Goal: Task Accomplishment & Management: Complete application form

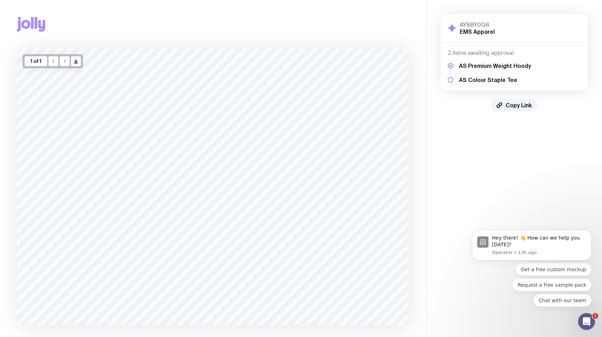
click at [38, 27] on icon at bounding box center [31, 24] width 28 height 15
click at [19, 21] on icon at bounding box center [19, 25] width 4 height 11
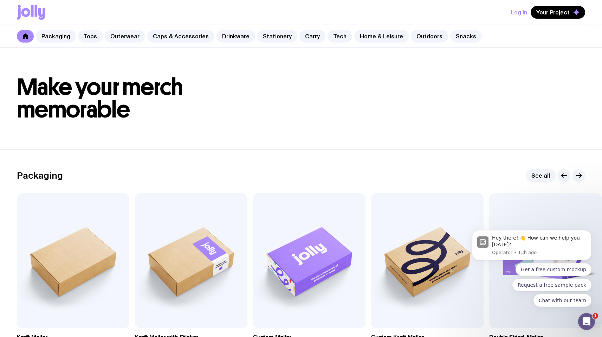
click at [500, 13] on button "Log In" at bounding box center [519, 12] width 16 height 13
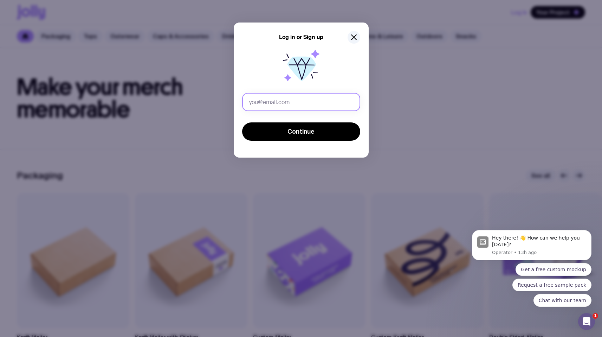
click at [270, 104] on input "text" at bounding box center [301, 102] width 118 height 18
type input "г"
type input "[EMAIL_ADDRESS][DOMAIN_NAME]"
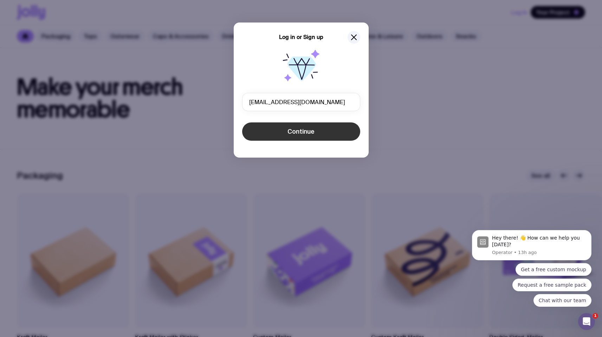
click at [283, 130] on button "Continue" at bounding box center [301, 131] width 118 height 18
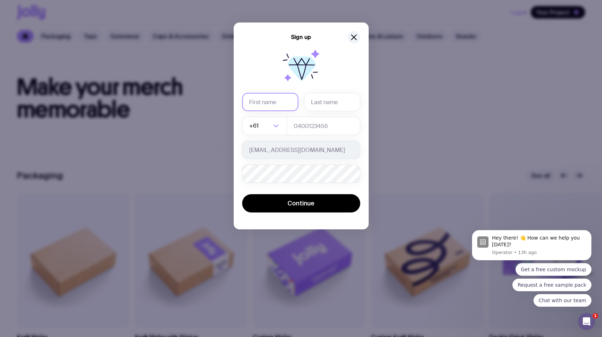
click at [285, 109] on input "text" at bounding box center [270, 102] width 56 height 18
type input "Serhii"
type input "Brykov"
type input "0664130449"
click at [356, 38] on icon "button" at bounding box center [354, 37] width 8 height 8
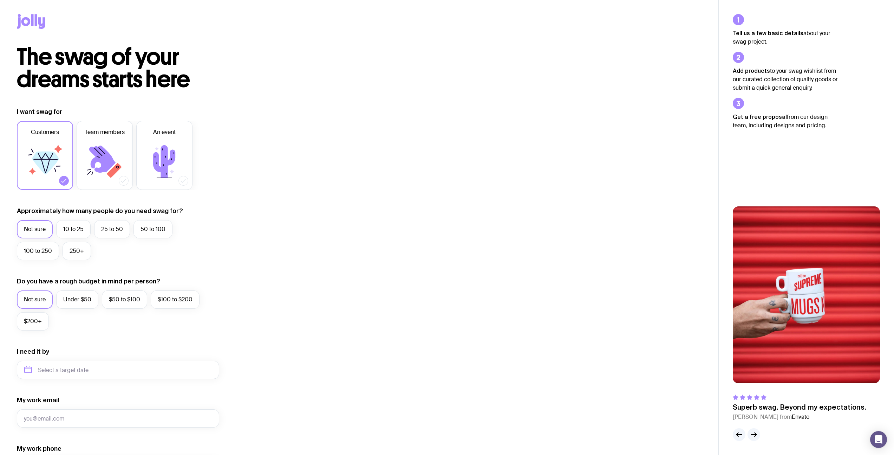
click at [27, 9] on div at bounding box center [359, 23] width 685 height 46
click at [26, 10] on div at bounding box center [359, 23] width 685 height 46
click at [27, 12] on div at bounding box center [359, 23] width 685 height 46
click at [21, 27] on icon at bounding box center [31, 21] width 28 height 15
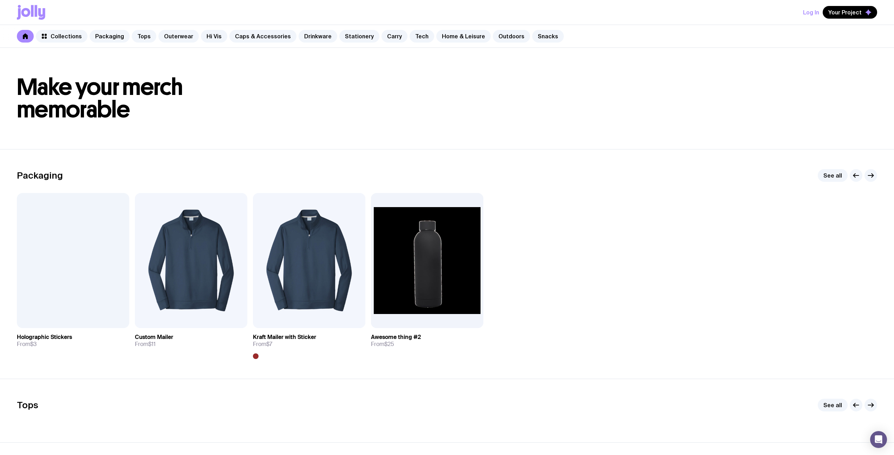
click at [500, 10] on button "Log In" at bounding box center [811, 12] width 16 height 13
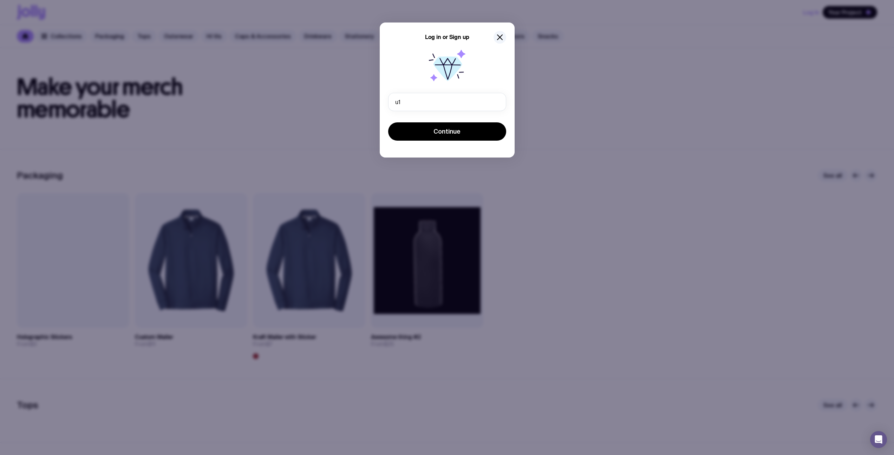
type input "[EMAIL_ADDRESS][DOMAIN_NAME]"
click at [448, 129] on span "Continue" at bounding box center [447, 131] width 27 height 8
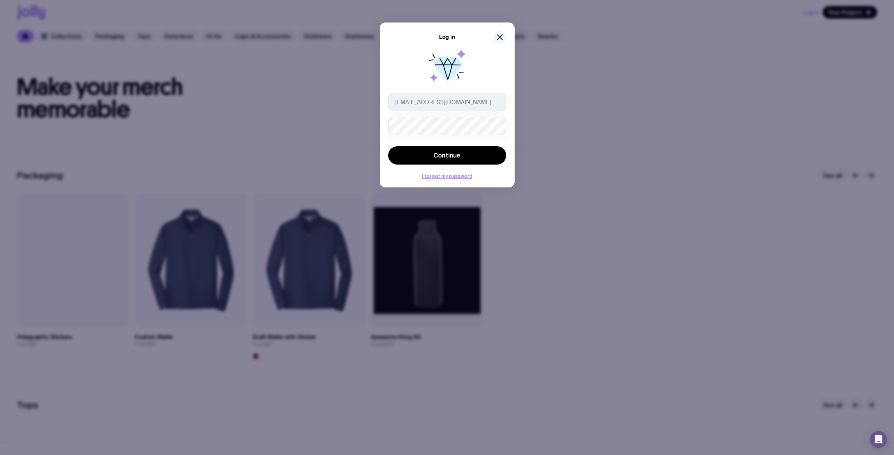
click at [388, 146] on button "Continue" at bounding box center [447, 155] width 118 height 18
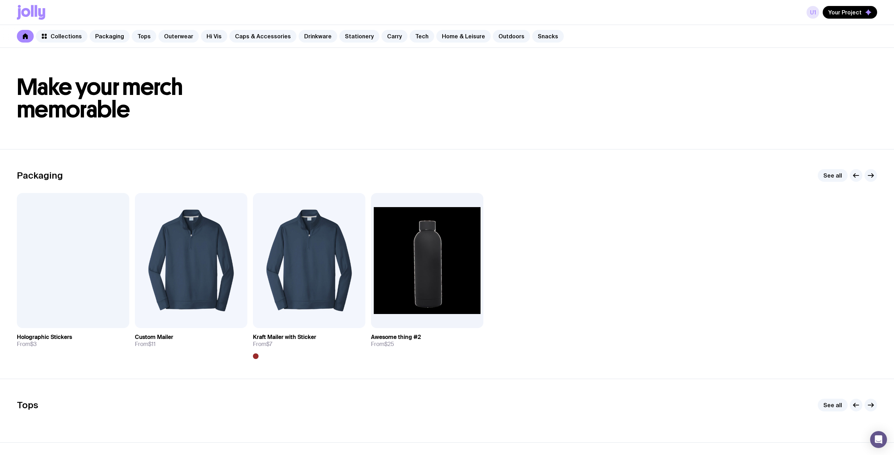
click at [500, 12] on link "u1" at bounding box center [813, 12] width 13 height 13
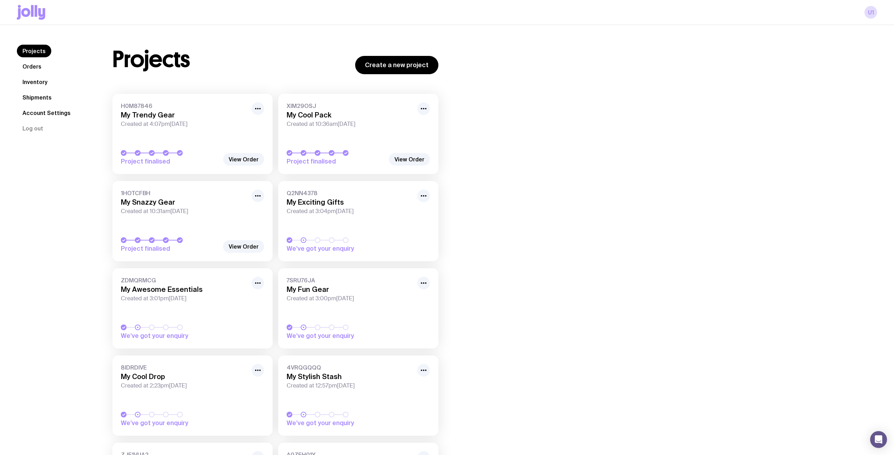
click at [36, 71] on link "Orders" at bounding box center [32, 66] width 30 height 13
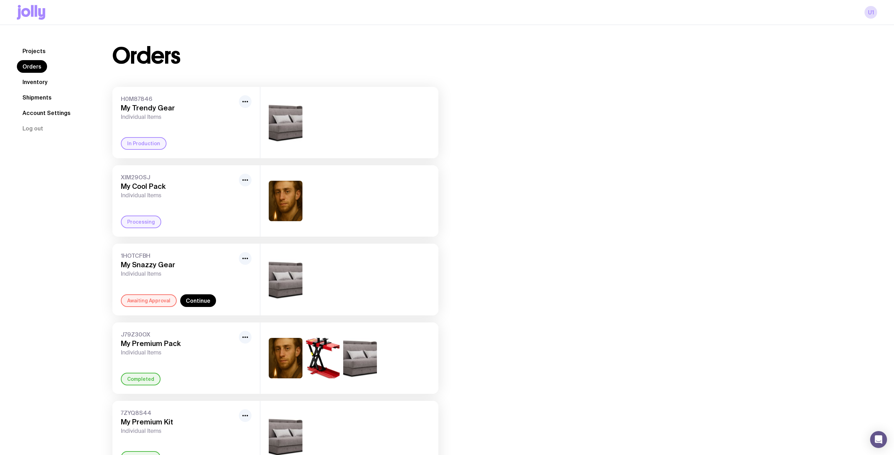
click at [40, 54] on link "Projects" at bounding box center [34, 51] width 34 height 13
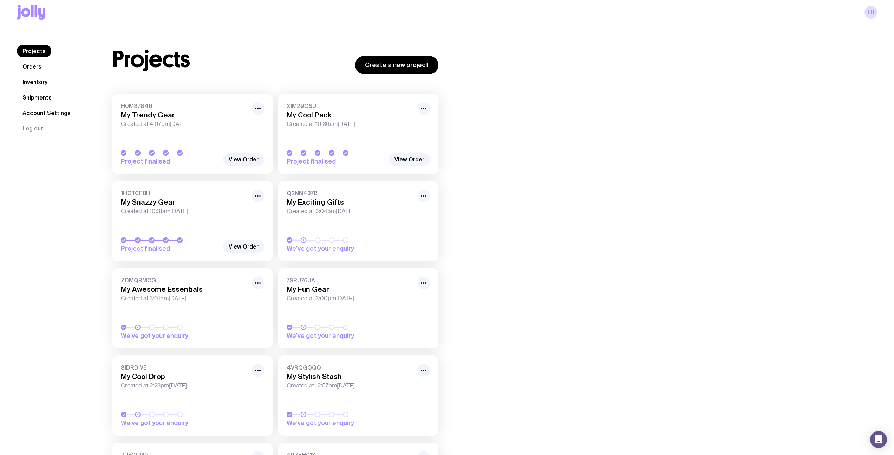
click at [40, 16] on icon at bounding box center [41, 14] width 7 height 12
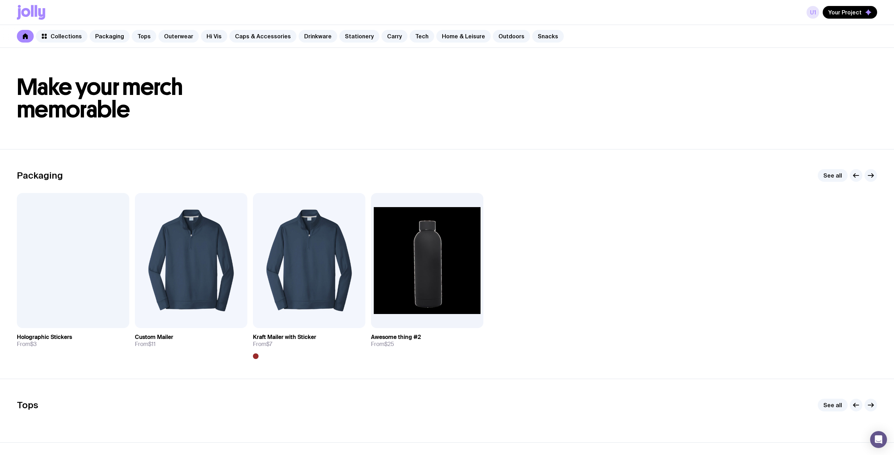
click at [500, 13] on link "u1" at bounding box center [813, 12] width 13 height 13
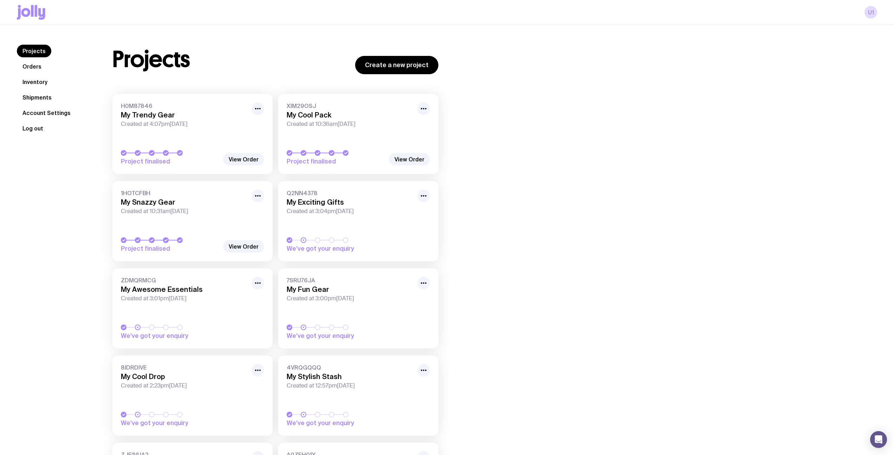
click at [32, 130] on button "Log out" at bounding box center [33, 128] width 32 height 13
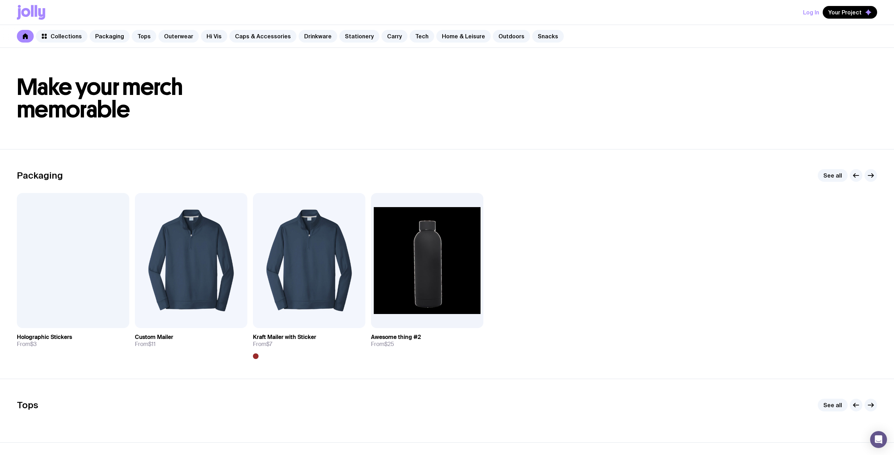
click at [500, 12] on button "Log In" at bounding box center [811, 12] width 16 height 13
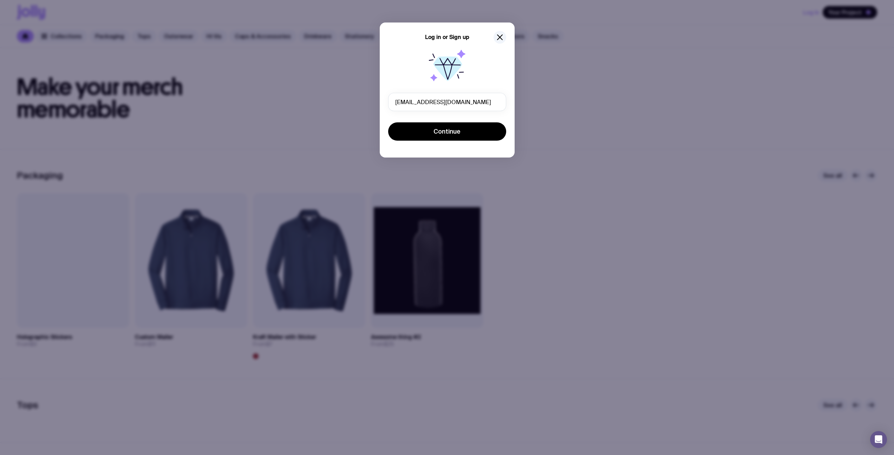
type input "u116@gmail.com"
click at [455, 141] on div "Continue" at bounding box center [447, 132] width 118 height 20
click at [460, 130] on button "Continue" at bounding box center [447, 131] width 118 height 18
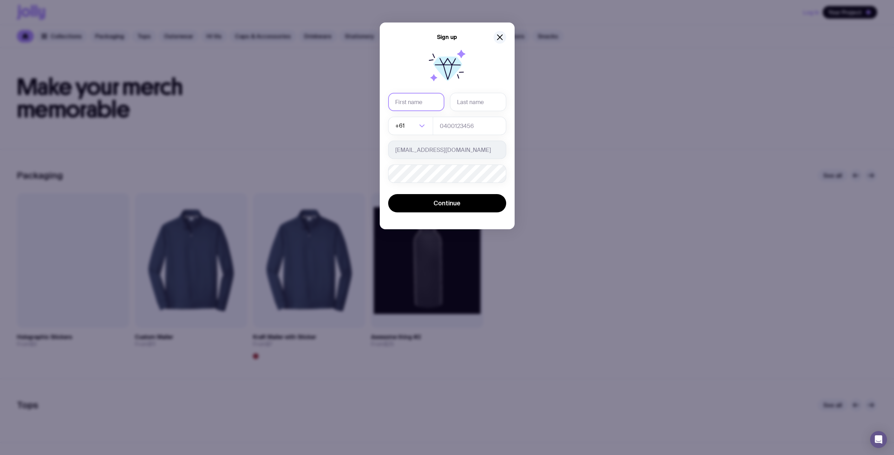
click at [420, 105] on input "text" at bounding box center [416, 102] width 56 height 18
type input "u116"
click at [467, 96] on input "text" at bounding box center [478, 102] width 56 height 18
type input "116"
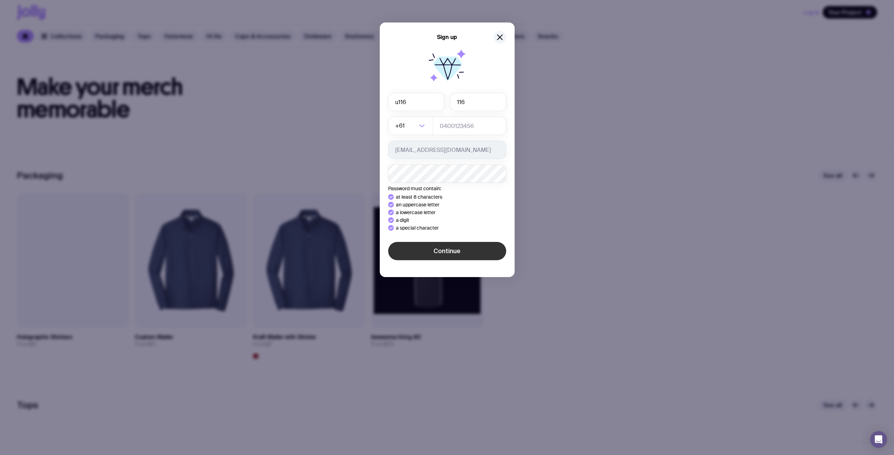
click at [412, 253] on div "Sign up u116 116 +61 Loading... u116@gmail.com Password must contain: at least …" at bounding box center [447, 149] width 135 height 254
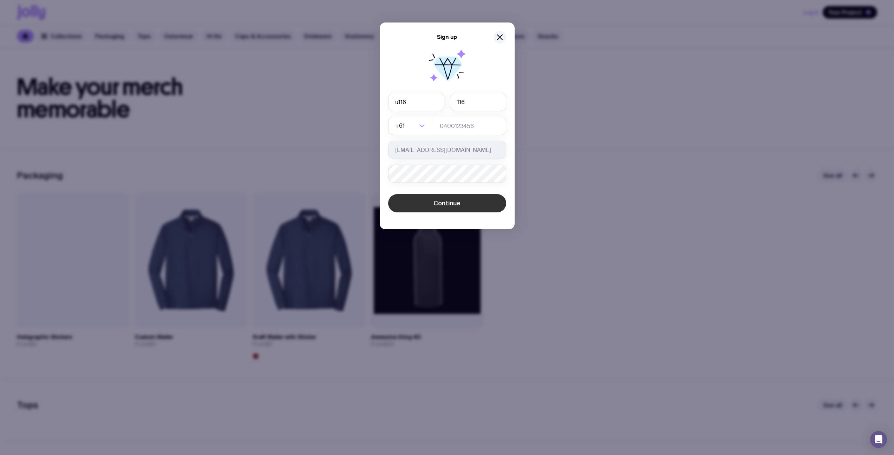
click at [450, 204] on span "Continue" at bounding box center [447, 203] width 27 height 8
